Goal: Task Accomplishment & Management: Complete application form

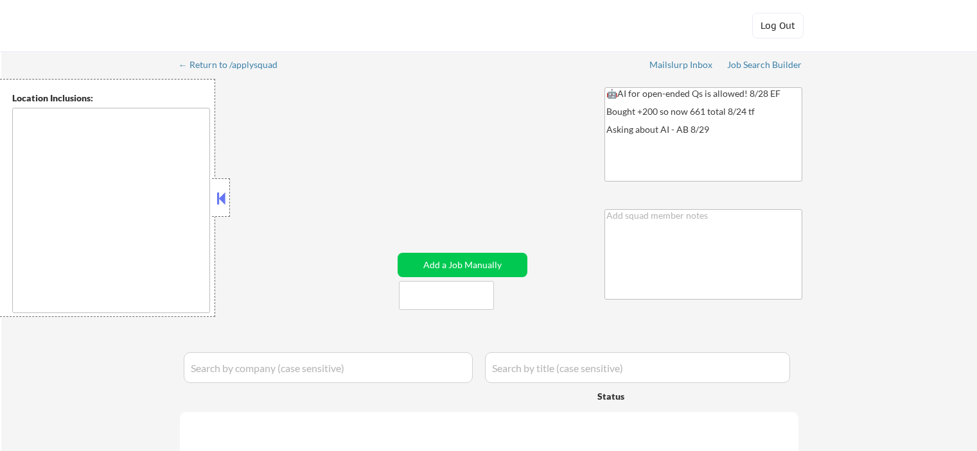
type textarea "[GEOGRAPHIC_DATA], [GEOGRAPHIC_DATA] [GEOGRAPHIC_DATA], [GEOGRAPHIC_DATA] [GEOG…"
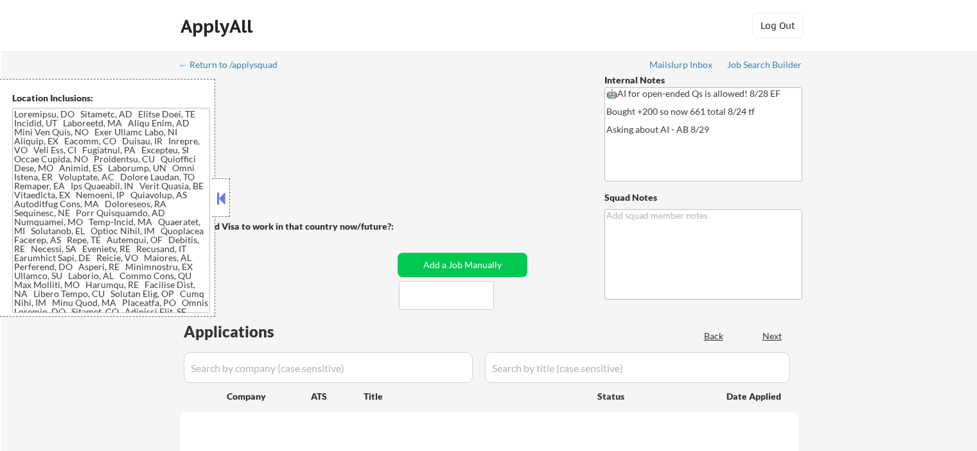
select select ""pending""
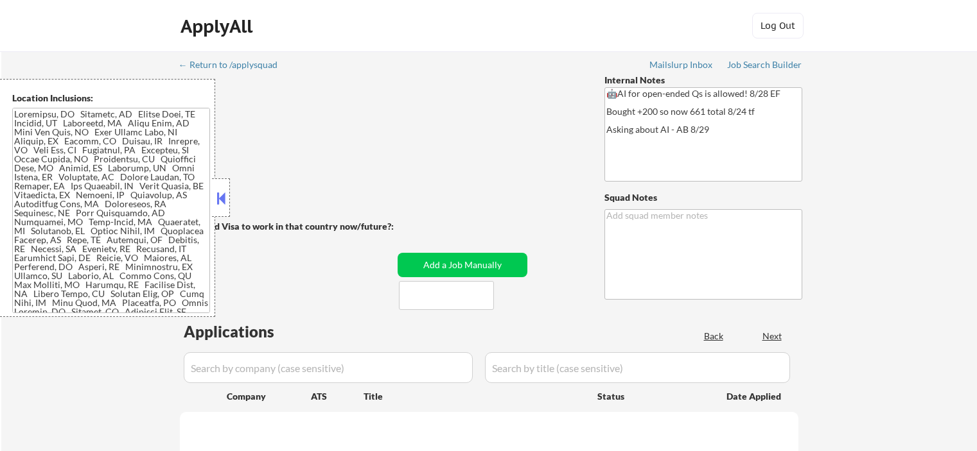
select select ""pending""
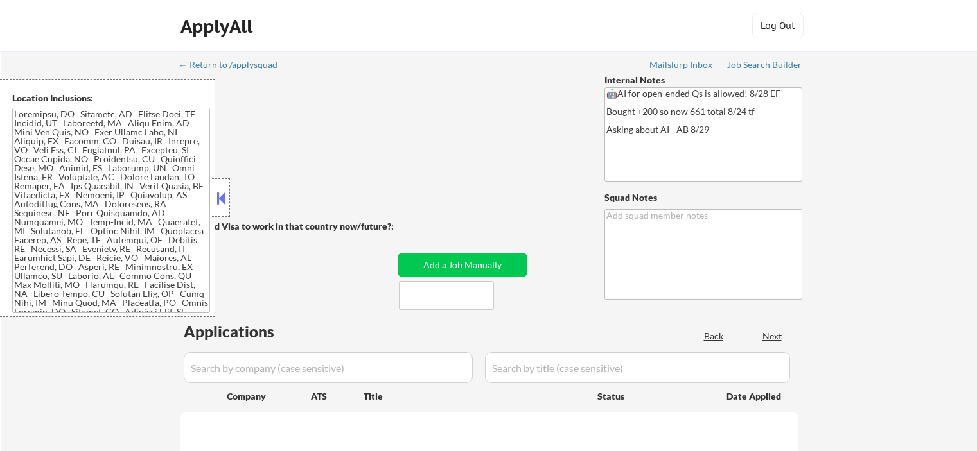
select select ""pending""
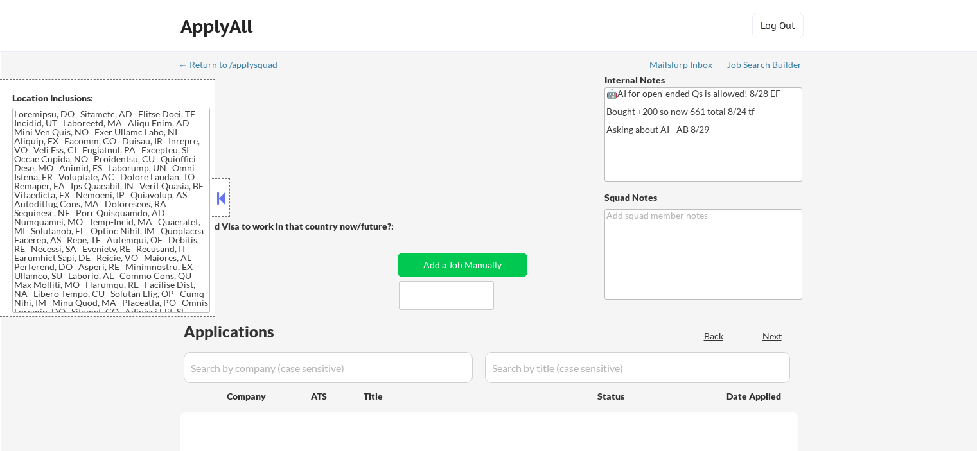
select select ""pending""
